Goal: Transaction & Acquisition: Purchase product/service

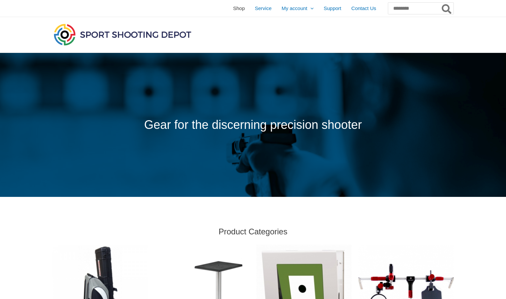
click at [233, 8] on span "Shop" at bounding box center [239, 8] width 12 height 17
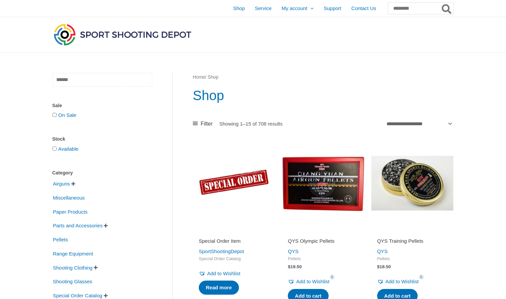
click at [74, 80] on input "text" at bounding box center [102, 80] width 100 height 14
type input "*********"
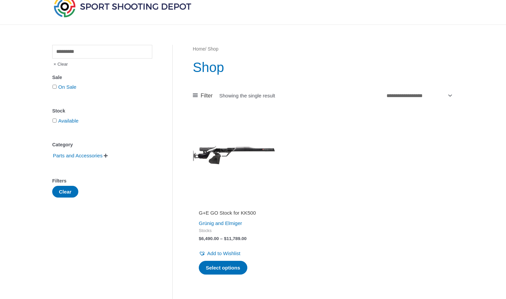
scroll to position [4, 0]
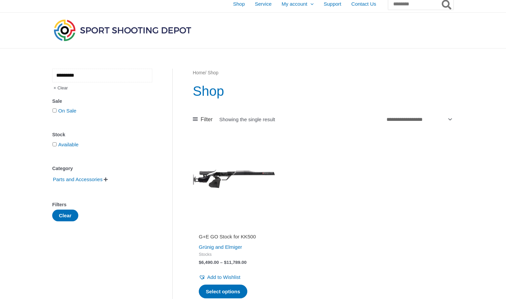
click at [105, 76] on input "*********" at bounding box center [102, 76] width 100 height 14
type input "*********"
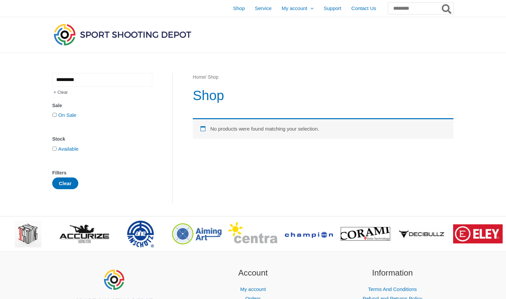
click at [130, 79] on input "*********" at bounding box center [102, 80] width 100 height 14
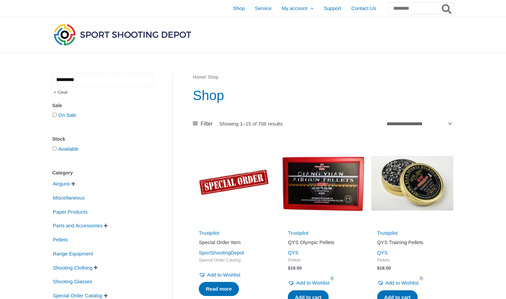
type input "*********"
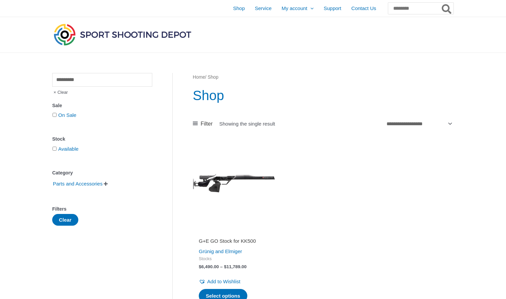
click at [63, 93] on span "Clear" at bounding box center [60, 92] width 16 height 11
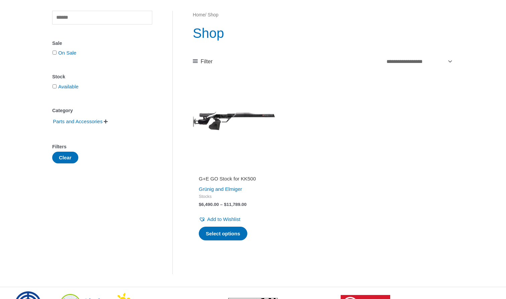
scroll to position [69, 0]
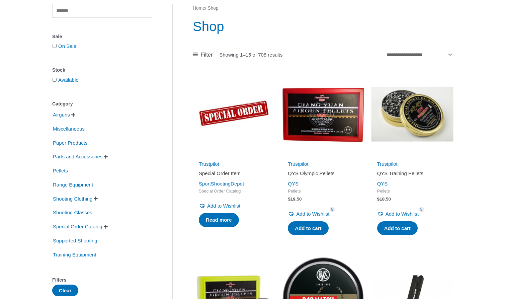
click at [108, 157] on span "" at bounding box center [106, 156] width 4 height 5
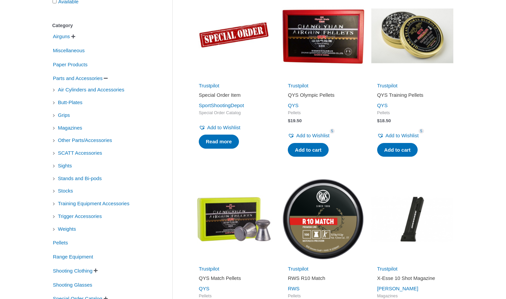
scroll to position [152, 0]
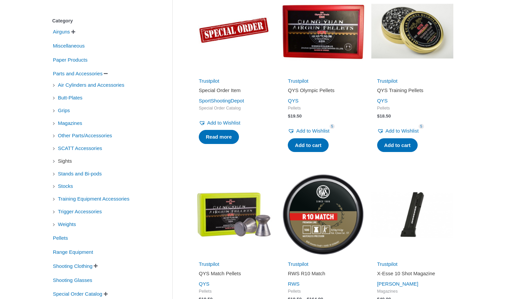
click at [61, 161] on span "Sights" at bounding box center [64, 160] width 15 height 11
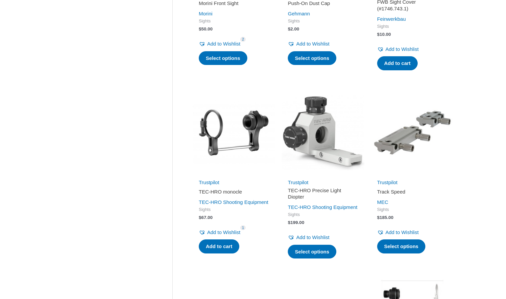
scroll to position [622, 0]
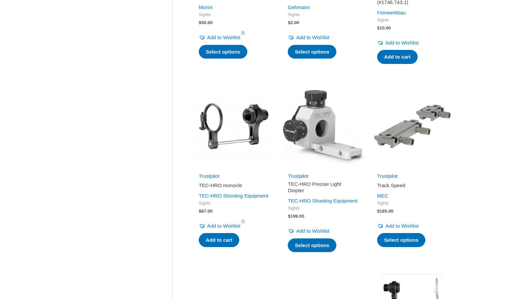
click at [316, 150] on img at bounding box center [323, 126] width 82 height 82
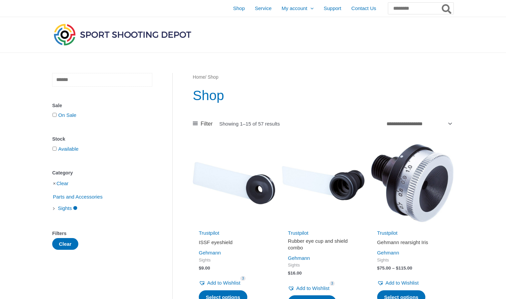
scroll to position [0, 0]
click at [113, 79] on input "text" at bounding box center [102, 80] width 100 height 14
type input "*******"
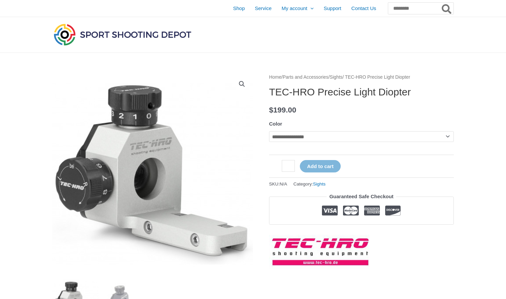
drag, startPoint x: 0, startPoint y: 0, endPoint x: 268, endPoint y: 51, distance: 272.8
click at [268, 51] on div at bounding box center [187, 34] width 270 height 35
select select "*********"
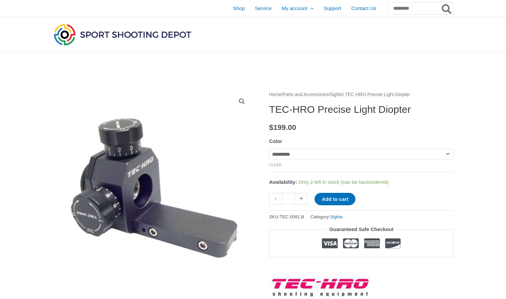
select select
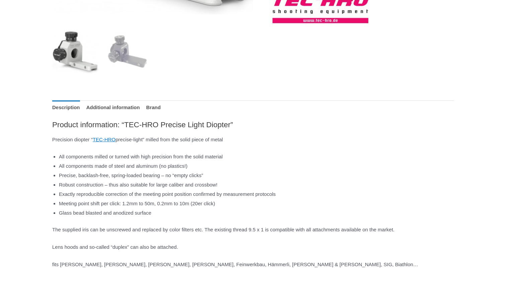
scroll to position [274, 0]
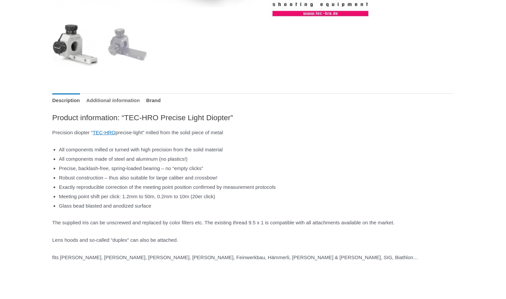
click at [140, 101] on link "Additional information" at bounding box center [113, 100] width 54 height 14
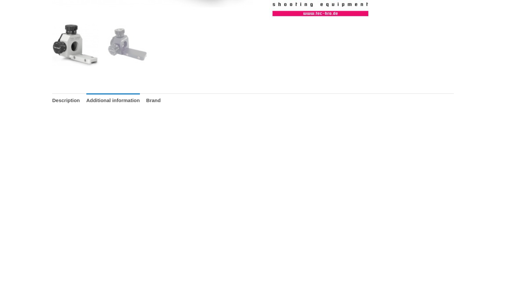
click at [161, 101] on ul "Description Additional information Brand" at bounding box center [253, 100] width 402 height 14
click at [161, 101] on link "Brand" at bounding box center [153, 100] width 14 height 14
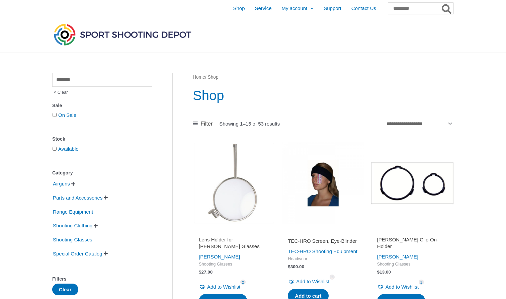
click at [413, 25] on div at bounding box center [391, 34] width 125 height 35
click at [108, 196] on span " " at bounding box center [105, 197] width 5 height 5
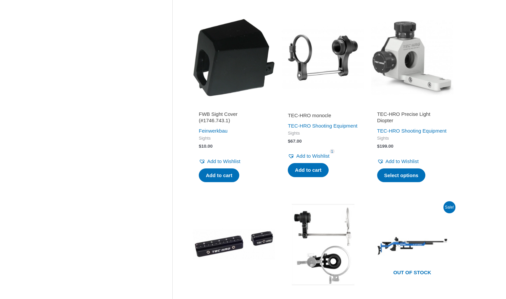
scroll to position [681, 0]
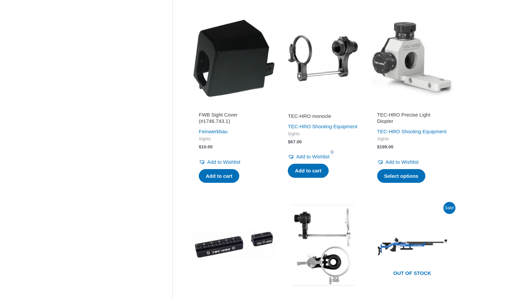
click at [205, 158] on div "Add to Wishlist Remove from Wishlist Add to Wishlist" at bounding box center [234, 159] width 70 height 14
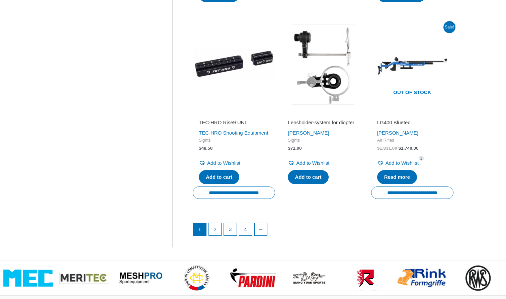
scroll to position [970, 0]
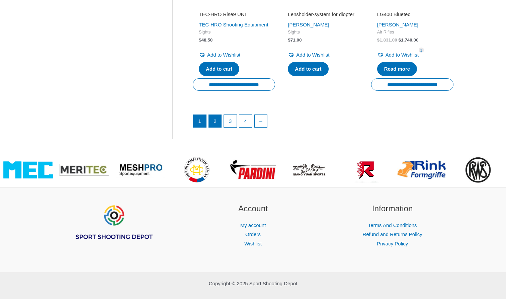
click at [212, 128] on link "2" at bounding box center [215, 121] width 13 height 13
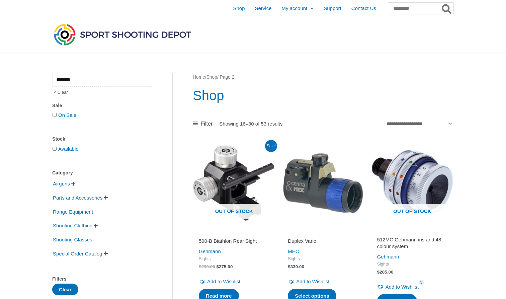
click at [119, 80] on input "*******" at bounding box center [102, 80] width 100 height 14
type input "**********"
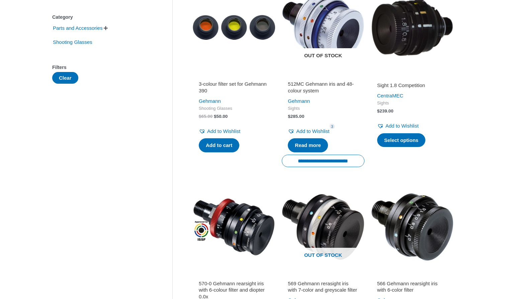
scroll to position [162, 0]
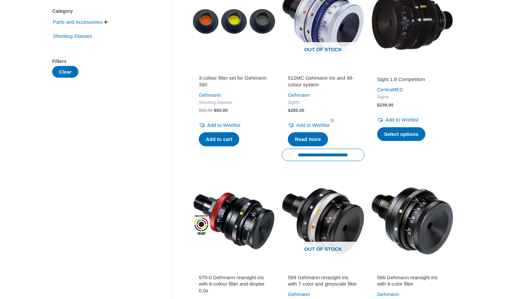
click at [244, 209] on img at bounding box center [234, 221] width 82 height 82
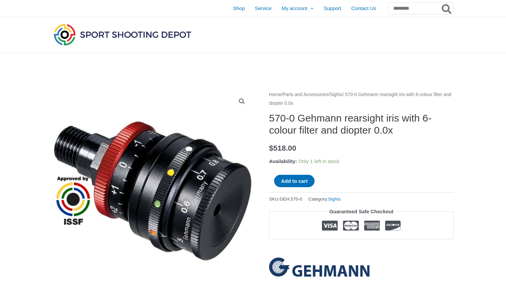
click at [318, 162] on span "Only 1 left in stock" at bounding box center [319, 161] width 41 height 6
click at [306, 140] on div "Home / Parts and Accessories / Sights / 570-0 Gehmann rearsight iris with 6-col…" at bounding box center [361, 183] width 185 height 186
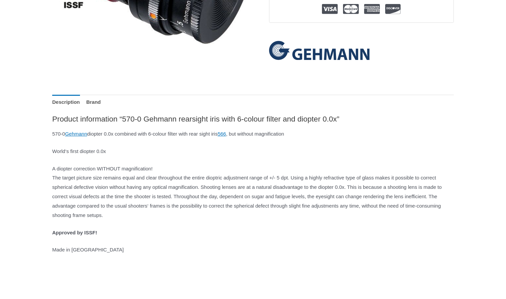
scroll to position [218, 0]
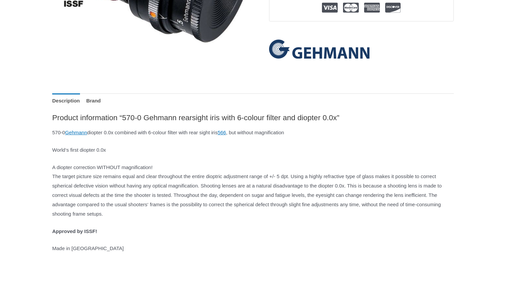
click at [222, 199] on p "A diopter correction WITHOUT magnification! The target picture size remains equ…" at bounding box center [253, 191] width 402 height 56
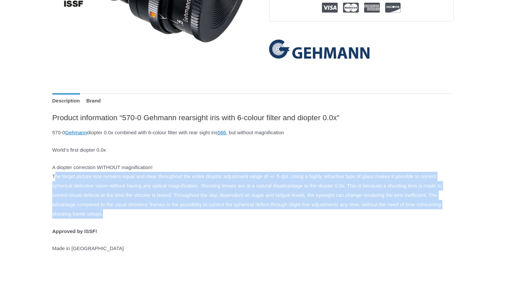
click at [222, 199] on p "A diopter correction WITHOUT magnification! The target picture size remains equ…" at bounding box center [253, 191] width 402 height 56
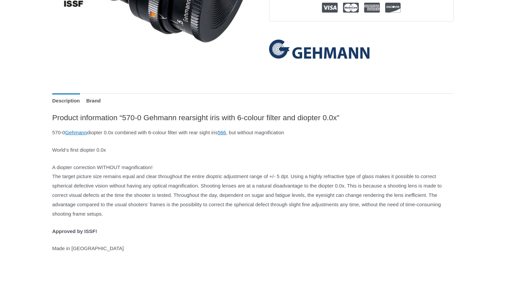
click at [222, 199] on p "A diopter correction WITHOUT magnification! The target picture size remains equ…" at bounding box center [253, 191] width 402 height 56
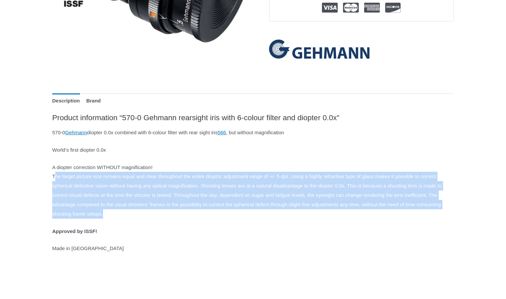
click at [244, 204] on p "A diopter correction WITHOUT magnification! The target picture size remains equ…" at bounding box center [253, 191] width 402 height 56
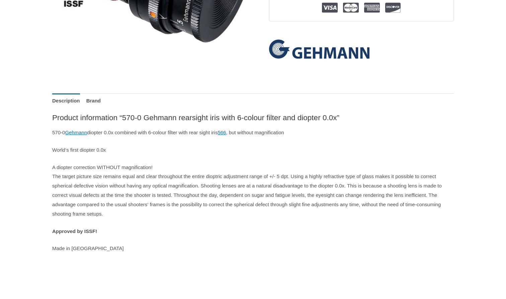
click at [244, 204] on p "A diopter correction WITHOUT magnification! The target picture size remains equ…" at bounding box center [253, 191] width 402 height 56
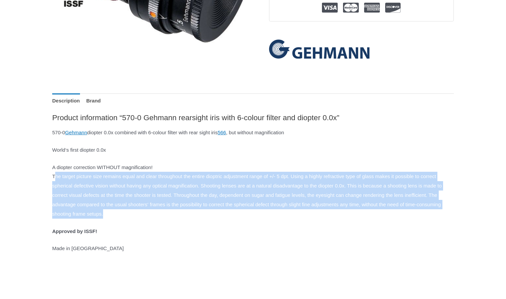
click at [183, 131] on p "570-0 Gehmann diopter 0.0x combined with 6-colour filter with rear sight iris 5…" at bounding box center [253, 132] width 402 height 9
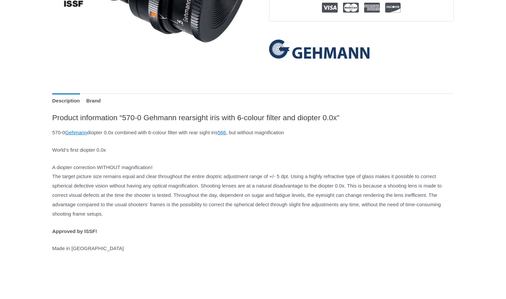
click at [183, 131] on p "570-0 Gehmann diopter 0.0x combined with 6-colour filter with rear sight iris 5…" at bounding box center [253, 132] width 402 height 9
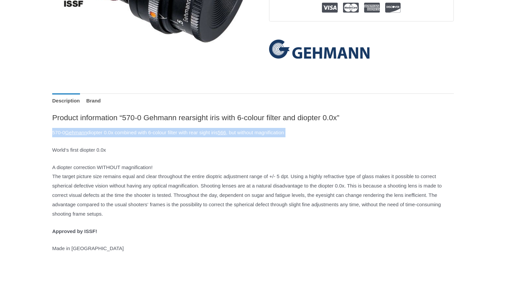
click at [168, 180] on p "A diopter correction WITHOUT magnification! The target picture size remains equ…" at bounding box center [253, 191] width 402 height 56
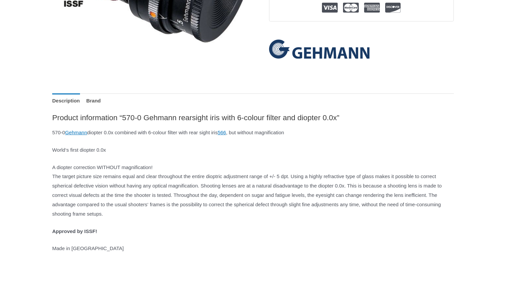
click at [168, 180] on p "A diopter correction WITHOUT magnification! The target picture size remains equ…" at bounding box center [253, 191] width 402 height 56
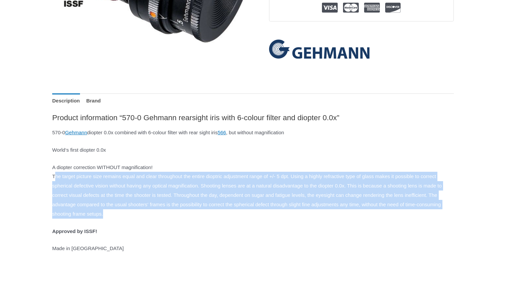
click at [136, 161] on div "Product information “570-0 Gehmann rearsight iris with 6-colour filter and diop…" at bounding box center [253, 183] width 402 height 140
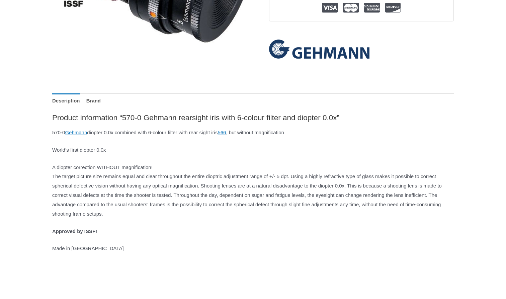
click at [136, 161] on div "Product information “570-0 Gehmann rearsight iris with 6-colour filter and diop…" at bounding box center [253, 183] width 402 height 140
click at [164, 195] on p "A diopter correction WITHOUT magnification! The target picture size remains equ…" at bounding box center [253, 191] width 402 height 56
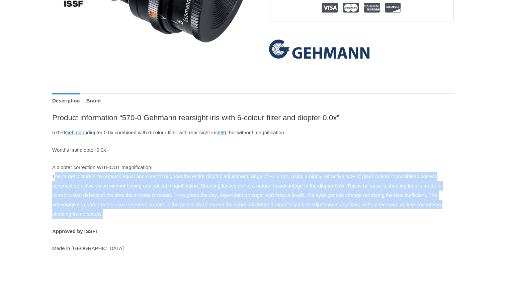
click at [205, 200] on p "A diopter correction WITHOUT magnification! The target picture size remains equ…" at bounding box center [253, 191] width 402 height 56
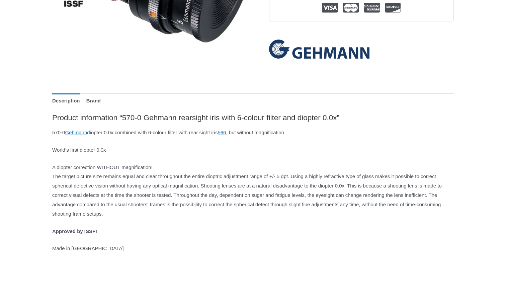
click at [205, 200] on p "A diopter correction WITHOUT magnification! The target picture size remains equ…" at bounding box center [253, 191] width 402 height 56
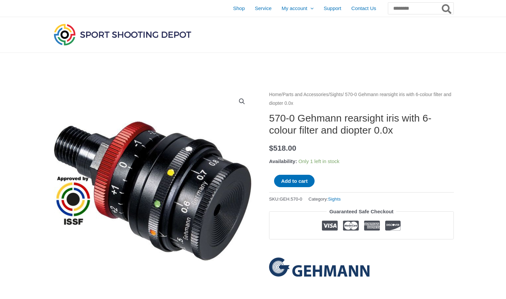
scroll to position [0, 0]
